Goal: Information Seeking & Learning: Compare options

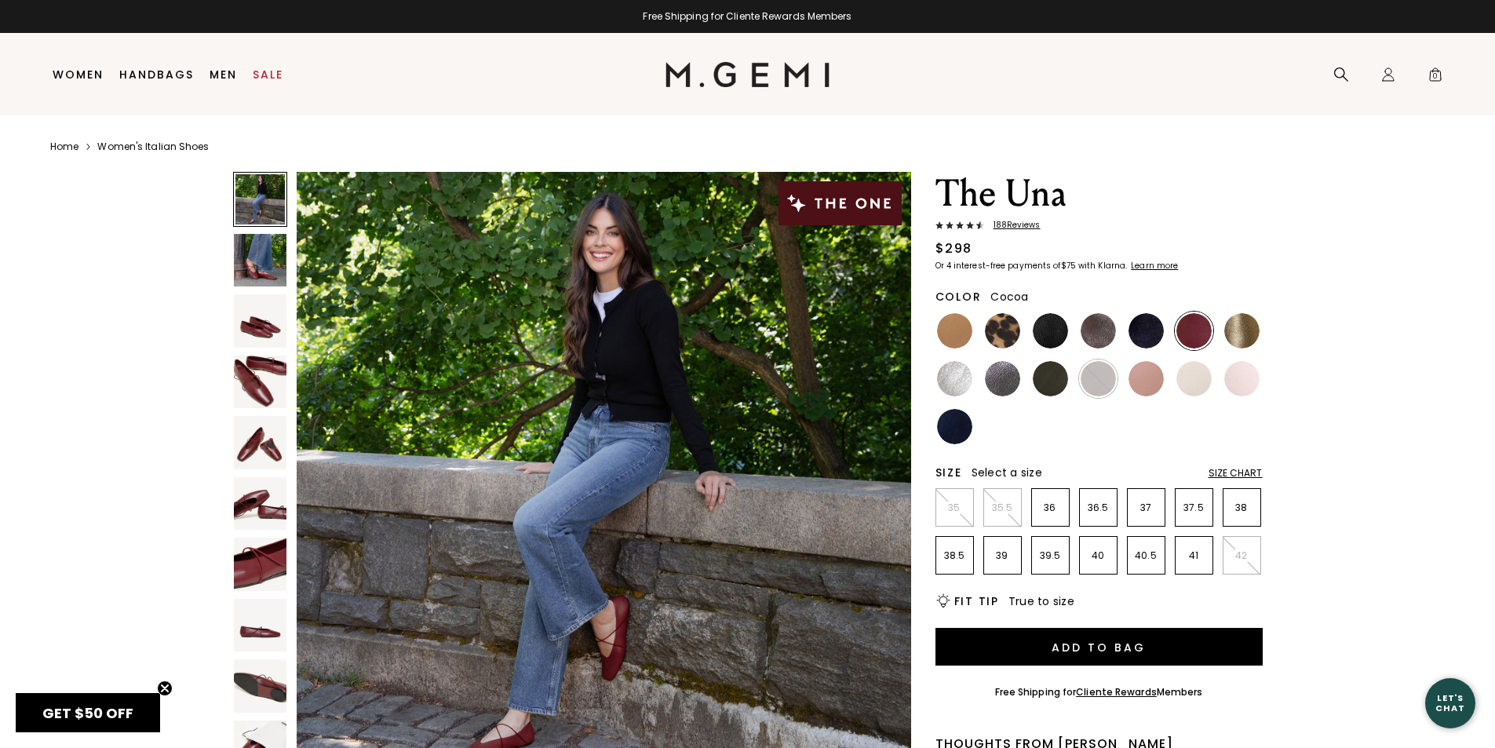
click at [1104, 334] on img at bounding box center [1098, 330] width 35 height 35
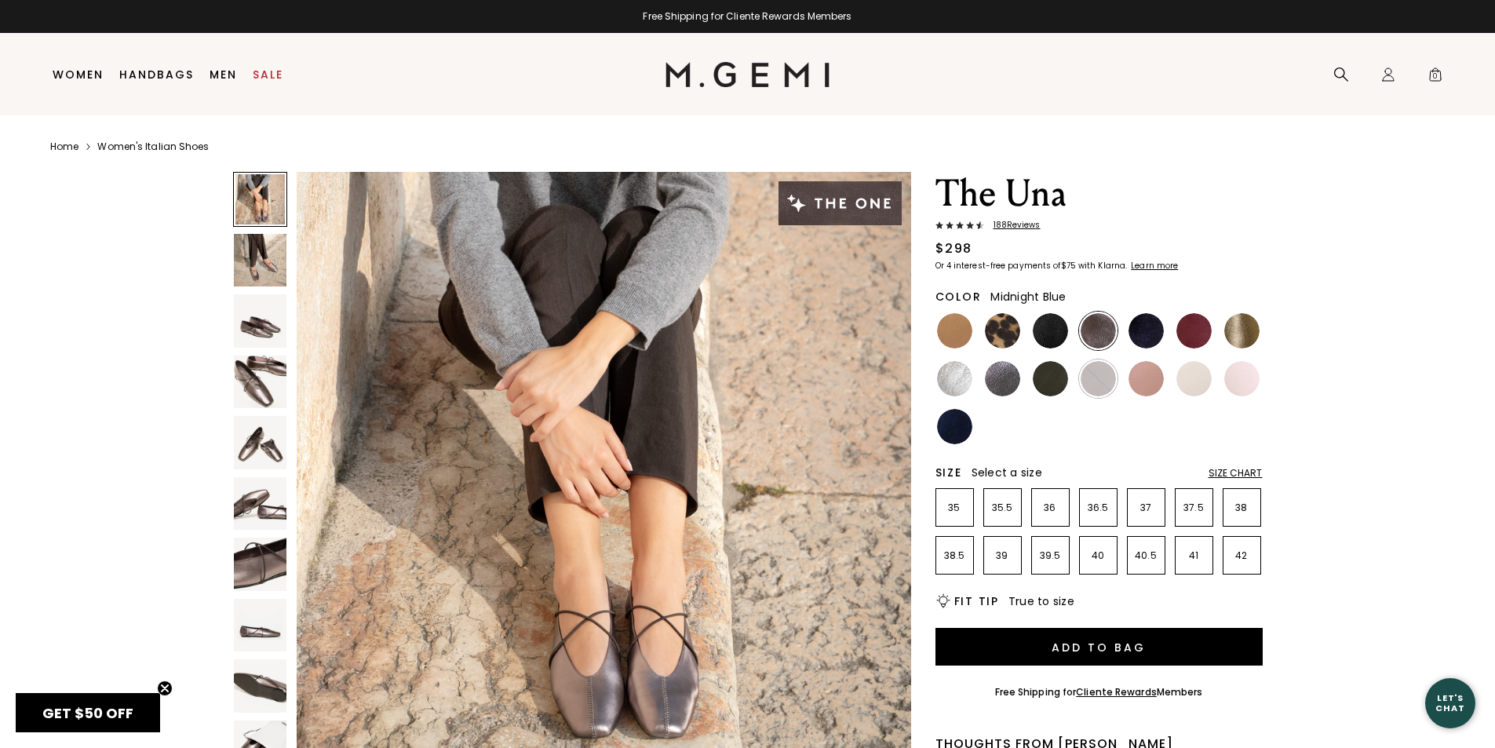
click at [1147, 328] on img at bounding box center [1145, 330] width 35 height 35
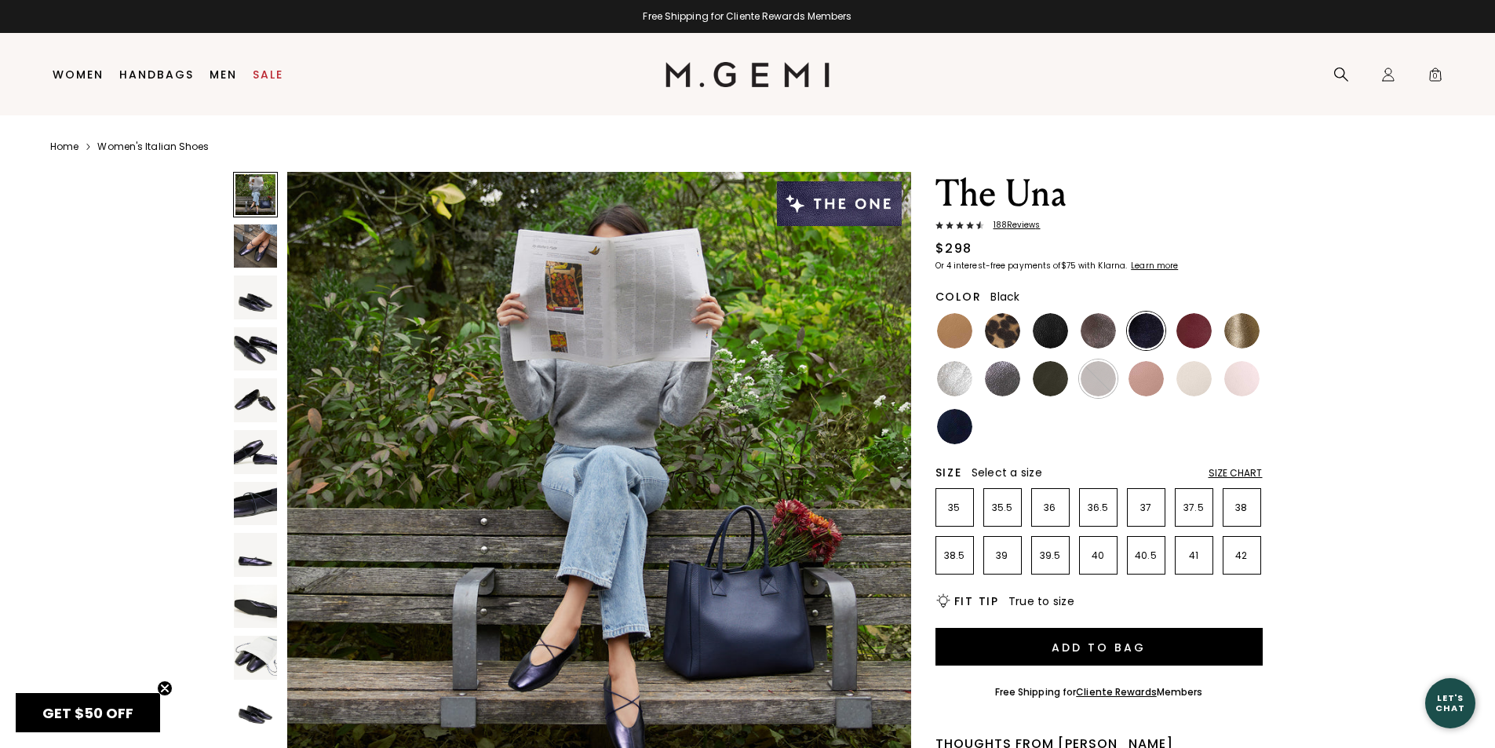
click at [1058, 328] on img at bounding box center [1050, 330] width 35 height 35
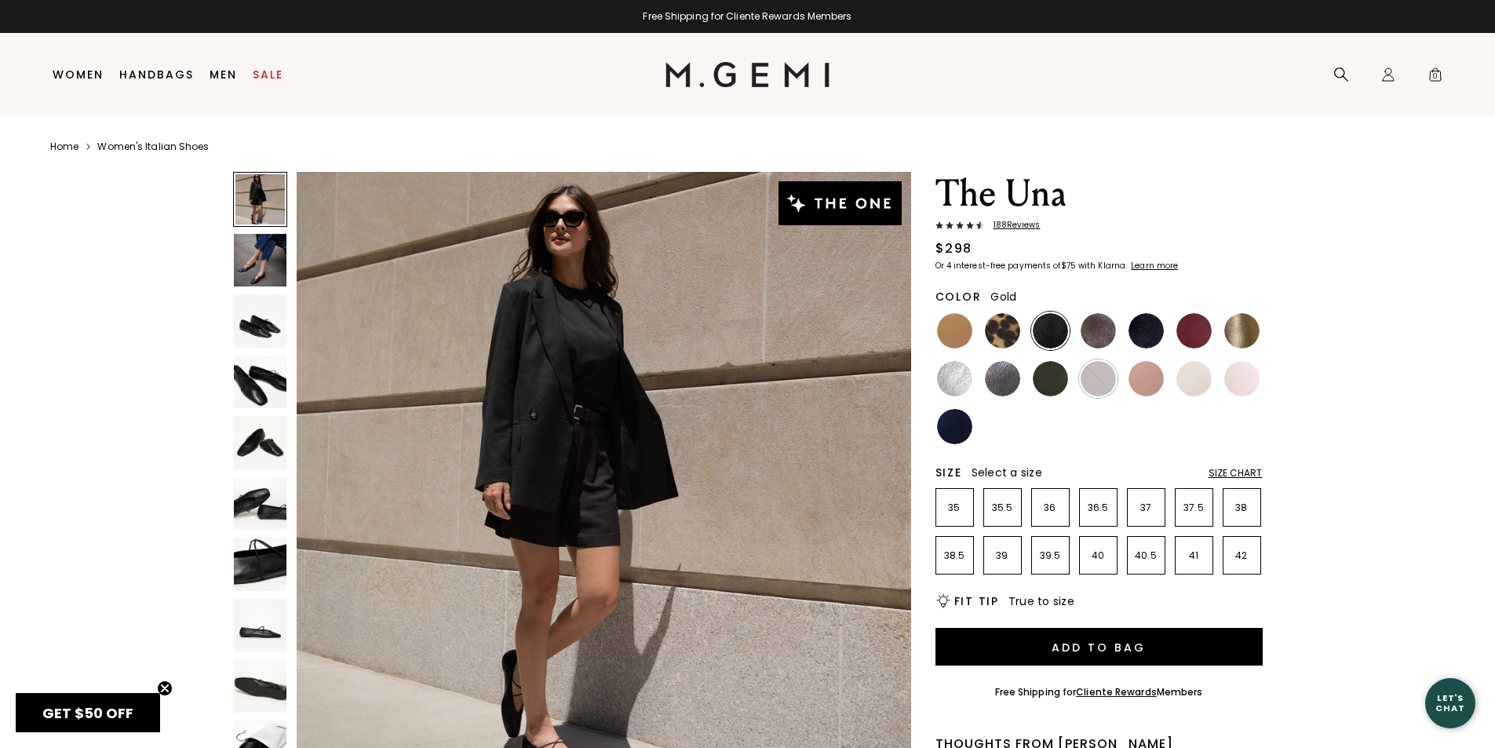
click at [1241, 323] on img at bounding box center [1241, 330] width 35 height 35
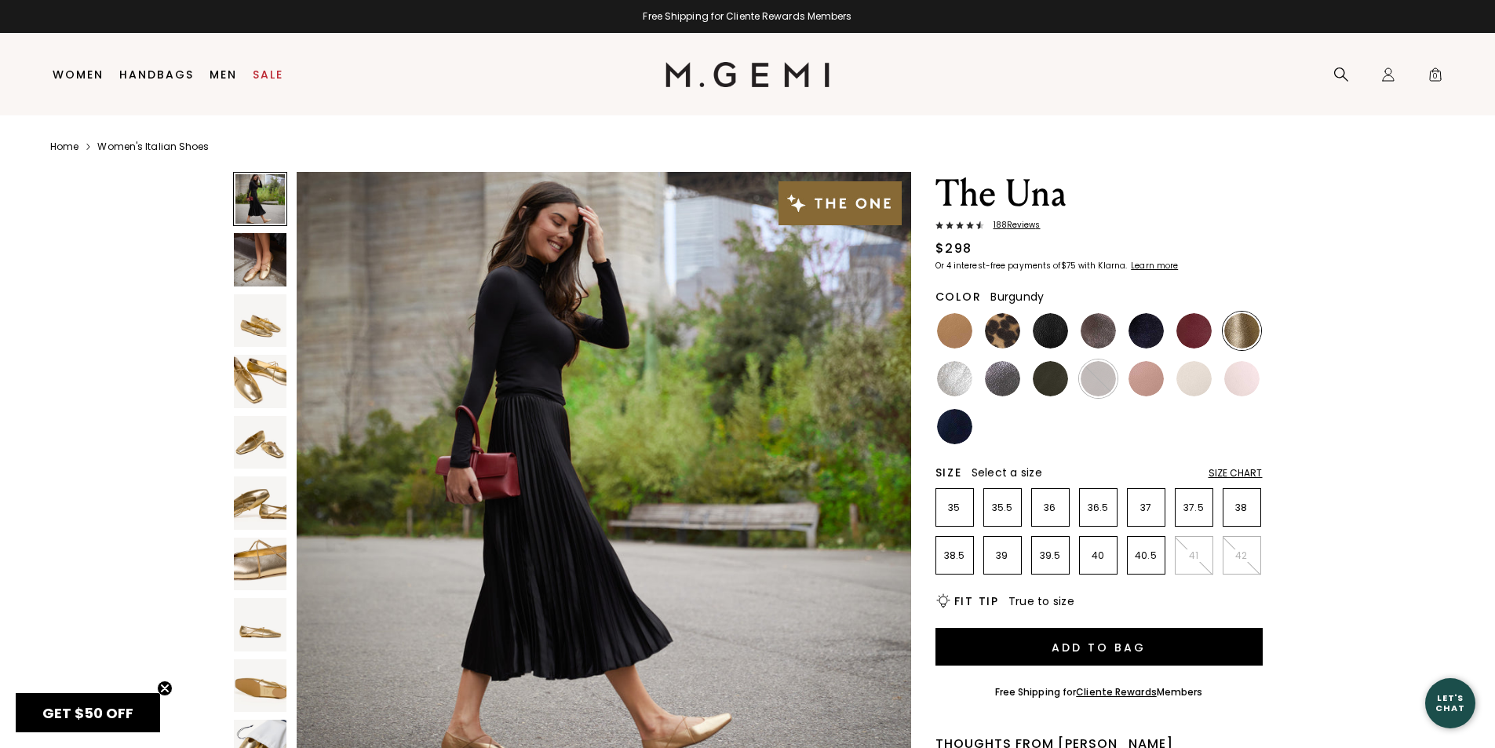
click at [1193, 330] on img at bounding box center [1193, 330] width 35 height 35
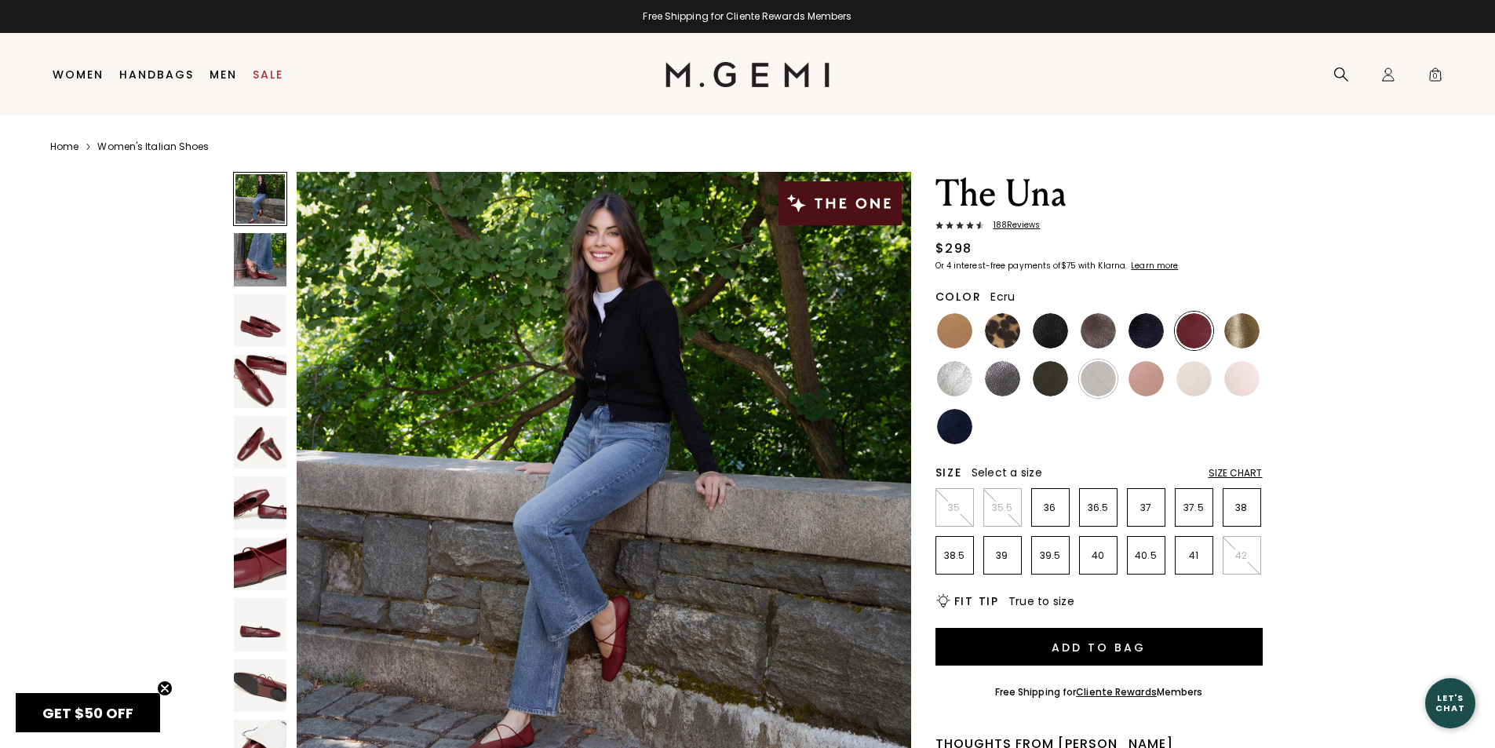
click at [1201, 373] on img at bounding box center [1193, 378] width 35 height 35
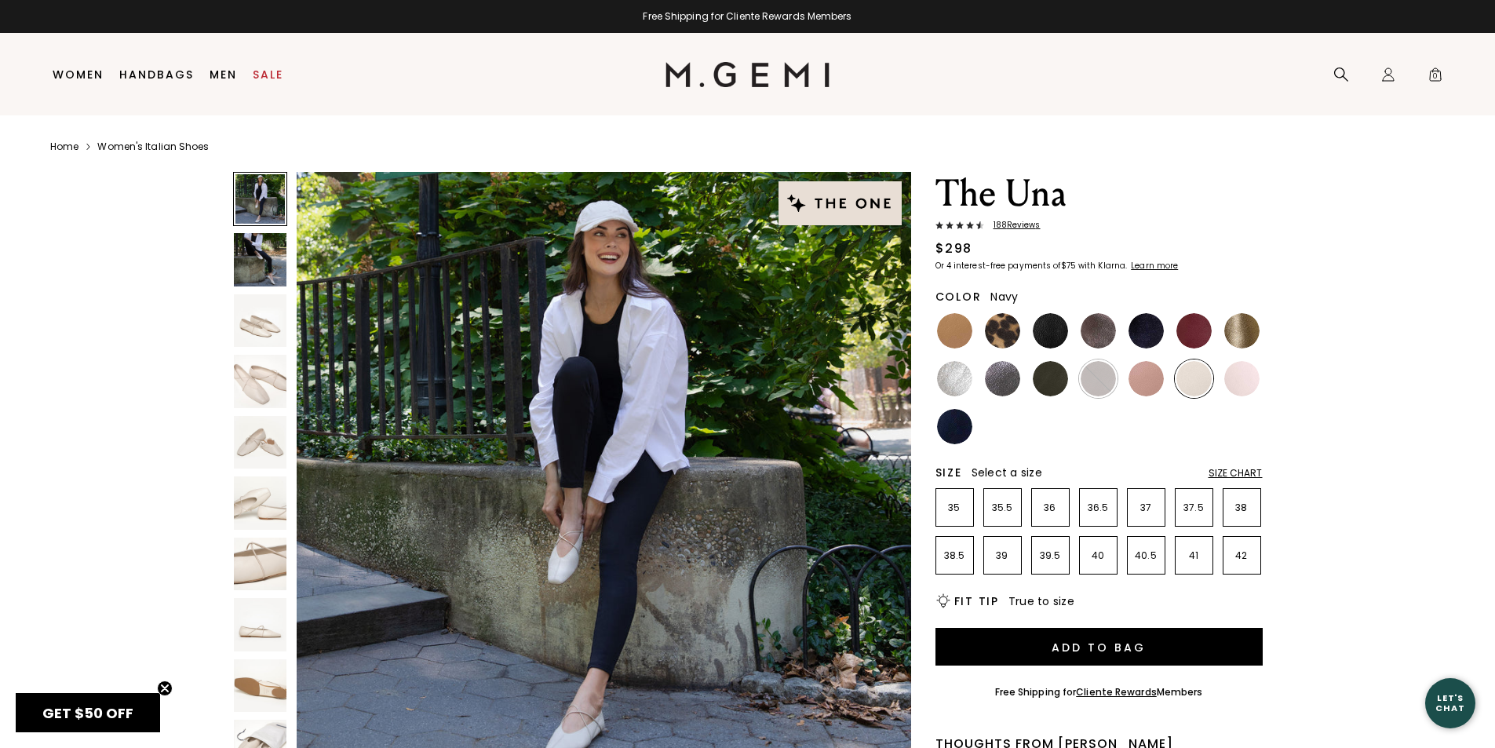
click at [961, 434] on img at bounding box center [954, 426] width 35 height 35
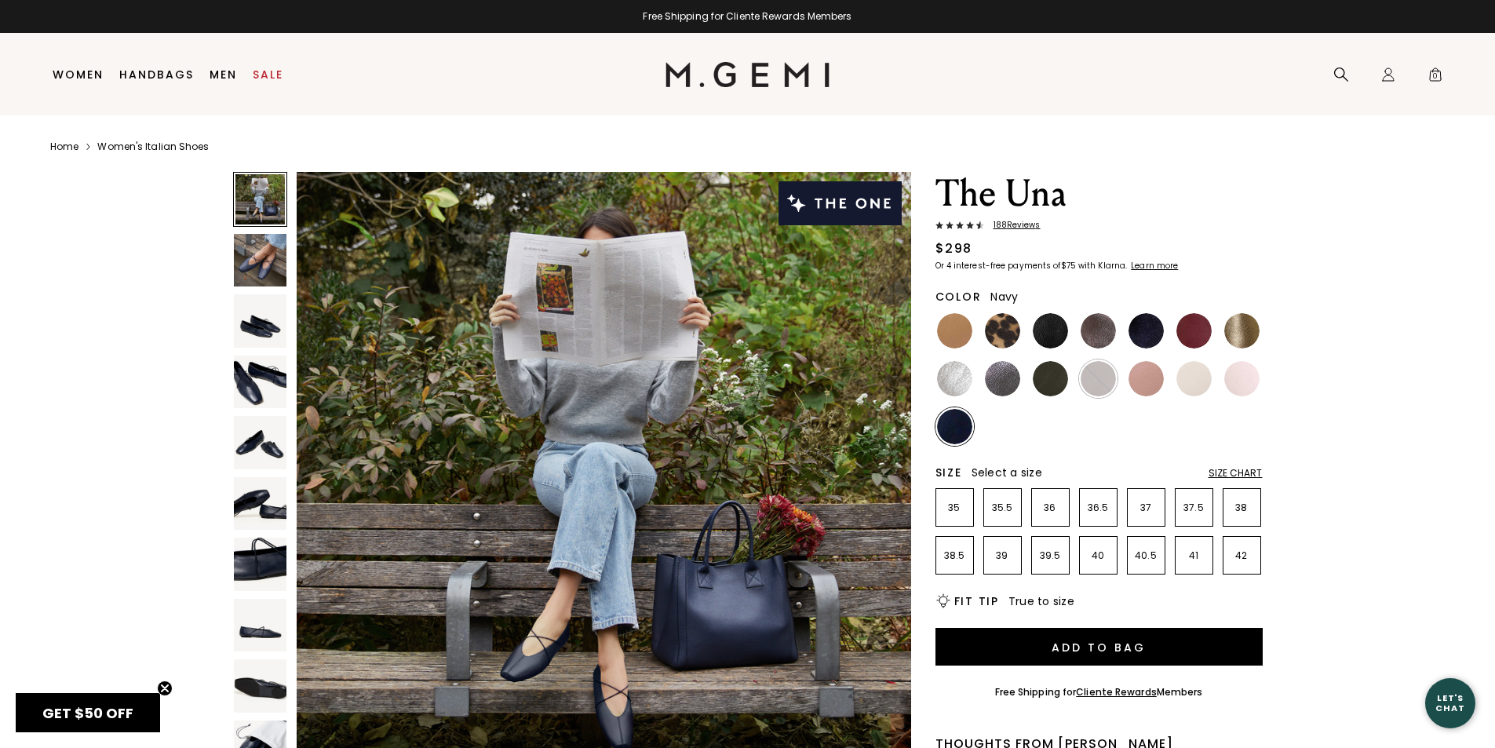
click at [132, 144] on link "Women's Italian Shoes" at bounding box center [152, 146] width 111 height 13
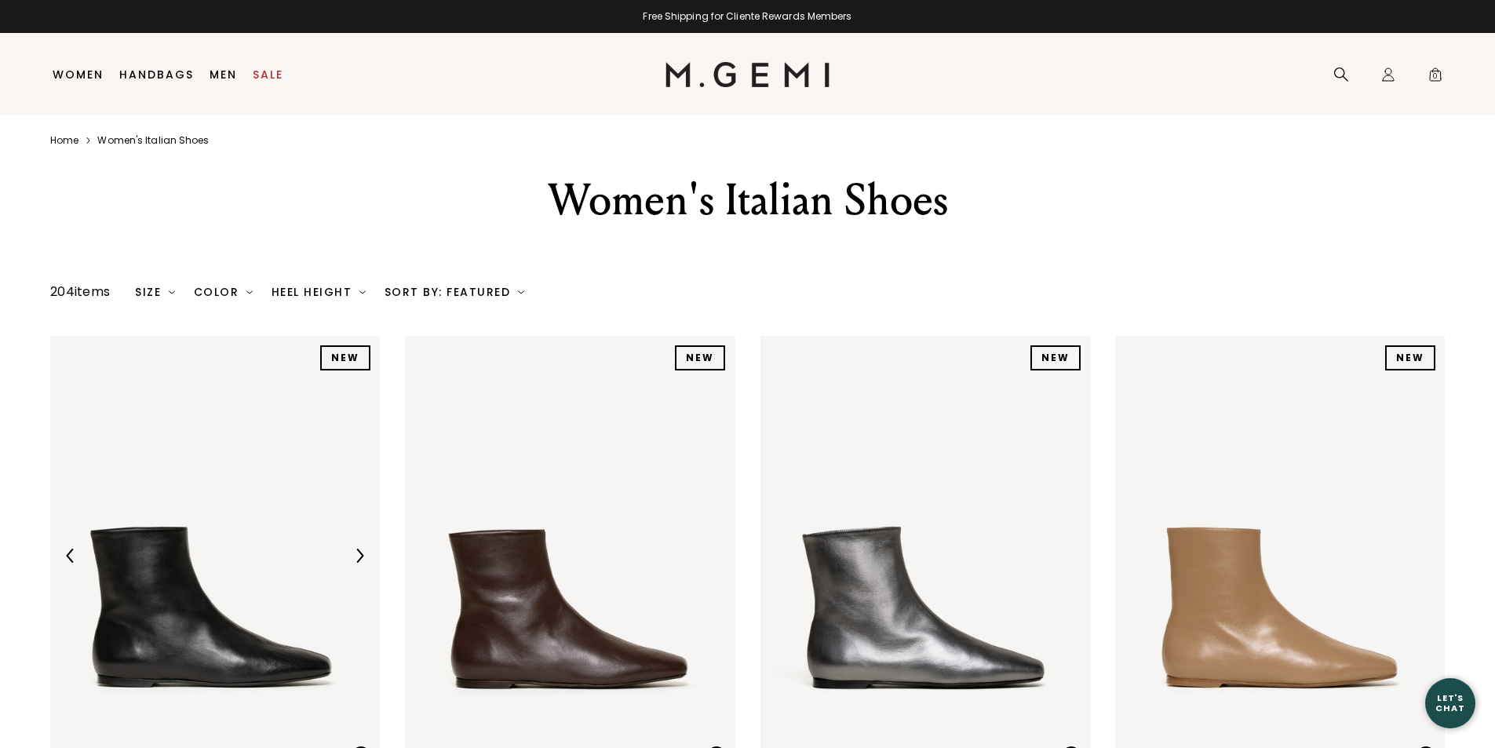
click at [235, 295] on div "Color" at bounding box center [223, 292] width 59 height 13
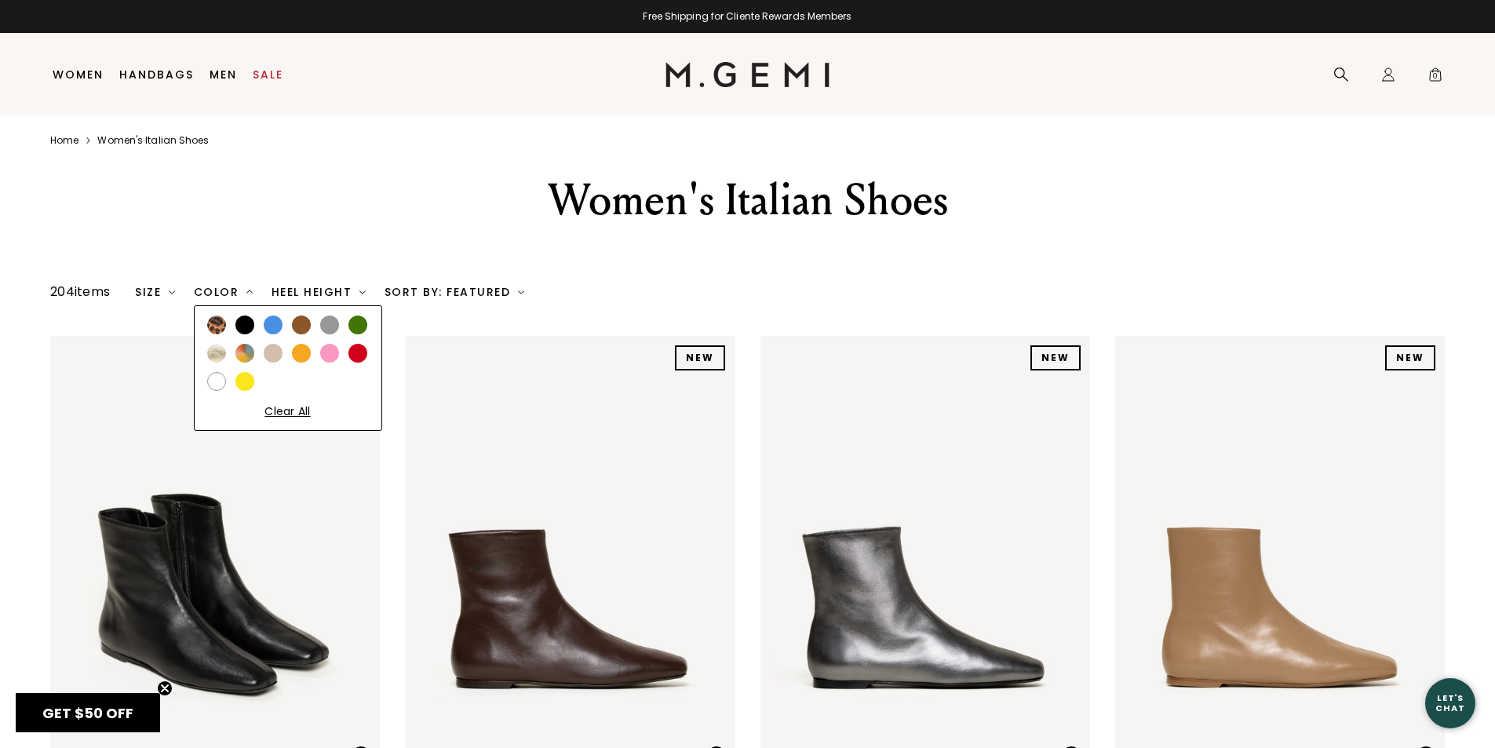
click at [301, 319] on div at bounding box center [301, 324] width 19 height 19
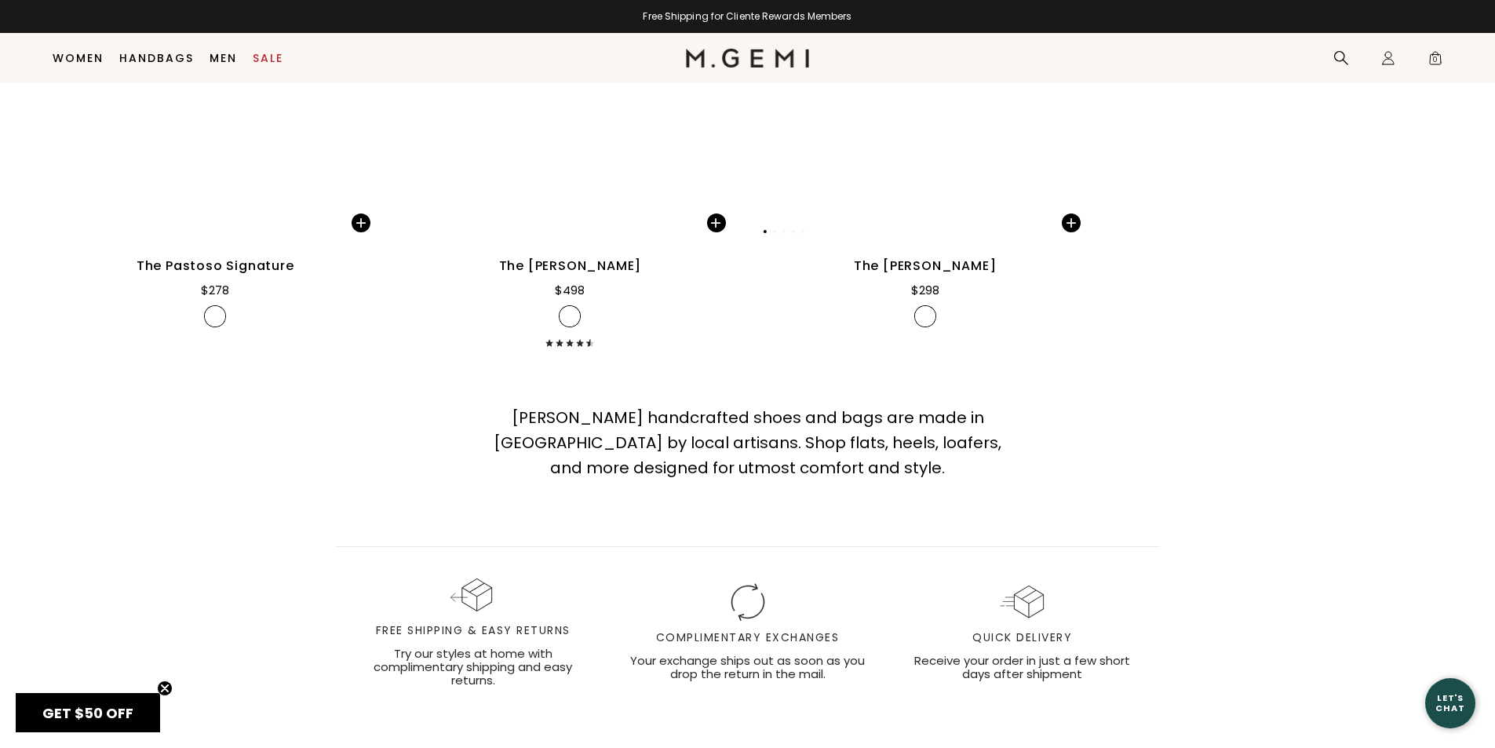
scroll to position [3734, 0]
